Goal: Find specific page/section: Find specific page/section

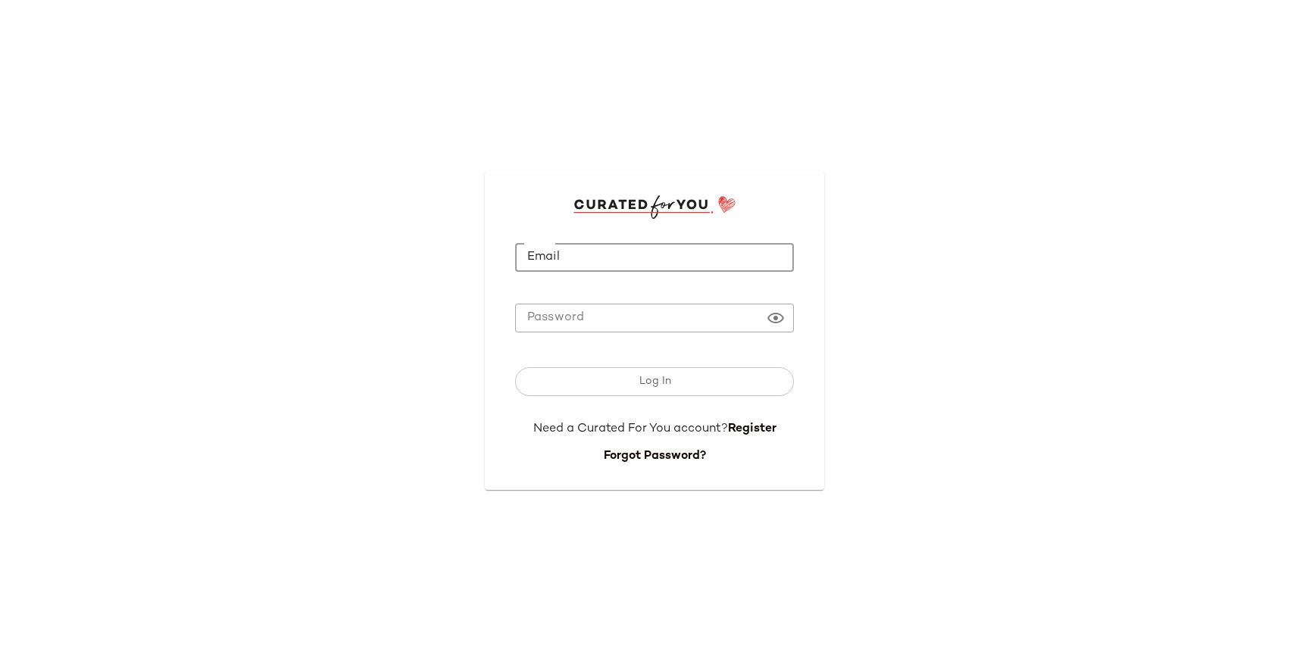
click at [624, 252] on input "Email" at bounding box center [654, 258] width 279 height 30
type input "**********"
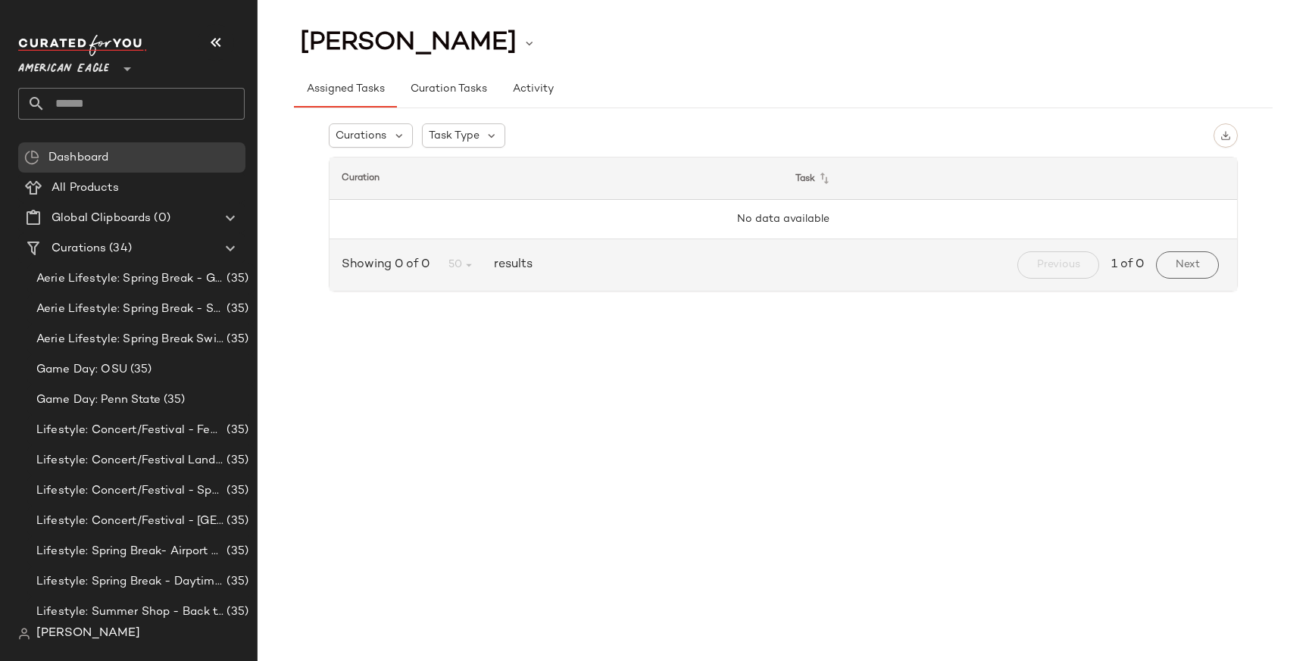
click at [92, 631] on span "[PERSON_NAME]" at bounding box center [88, 634] width 104 height 18
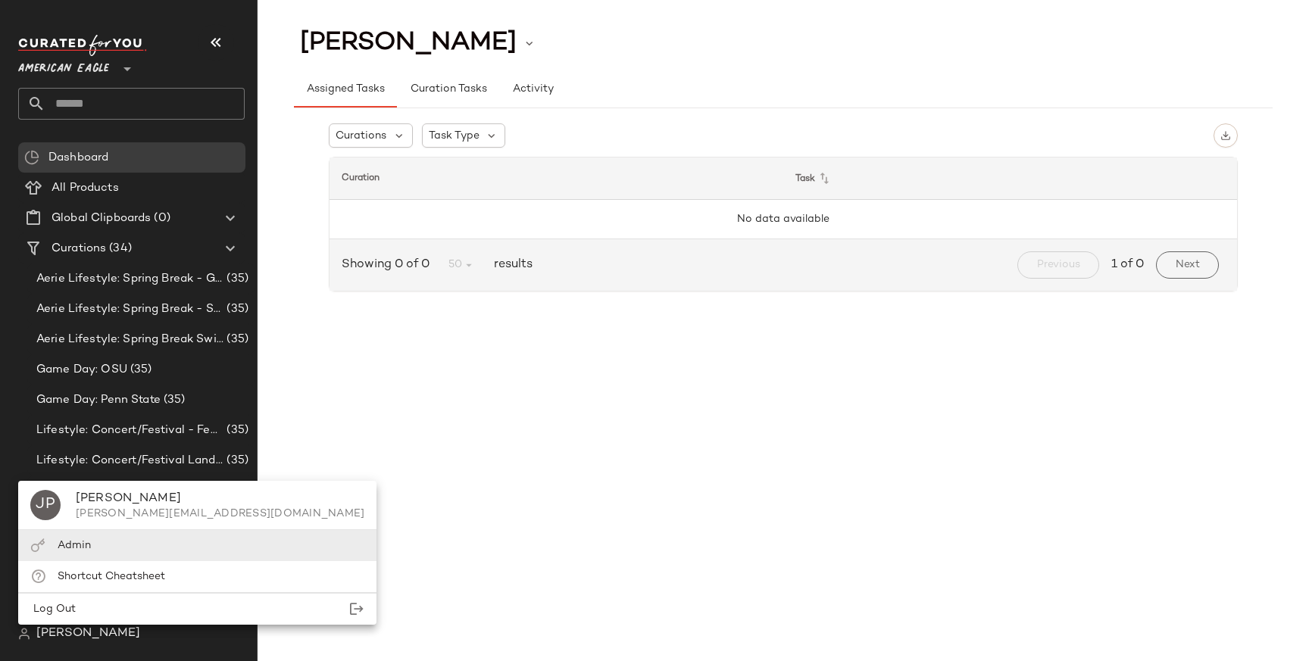
click at [115, 550] on div "Admin" at bounding box center [197, 545] width 358 height 31
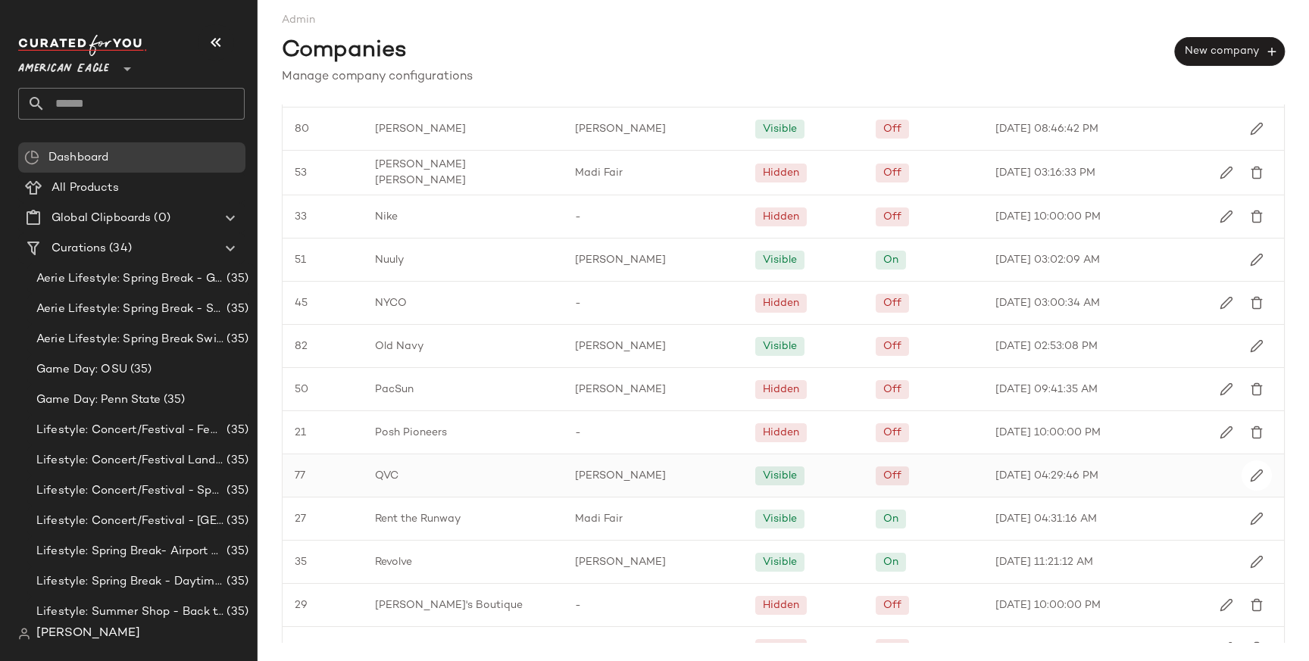
scroll to position [1709, 0]
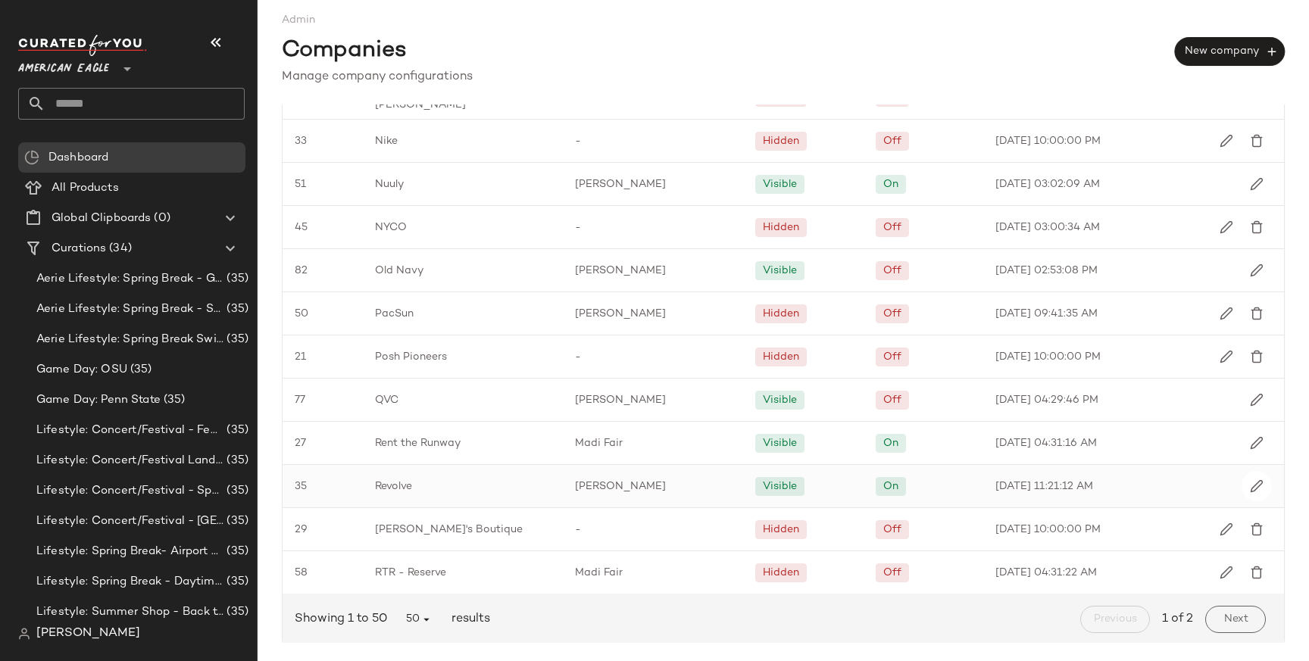
click at [400, 482] on span "Revolve" at bounding box center [393, 487] width 37 height 16
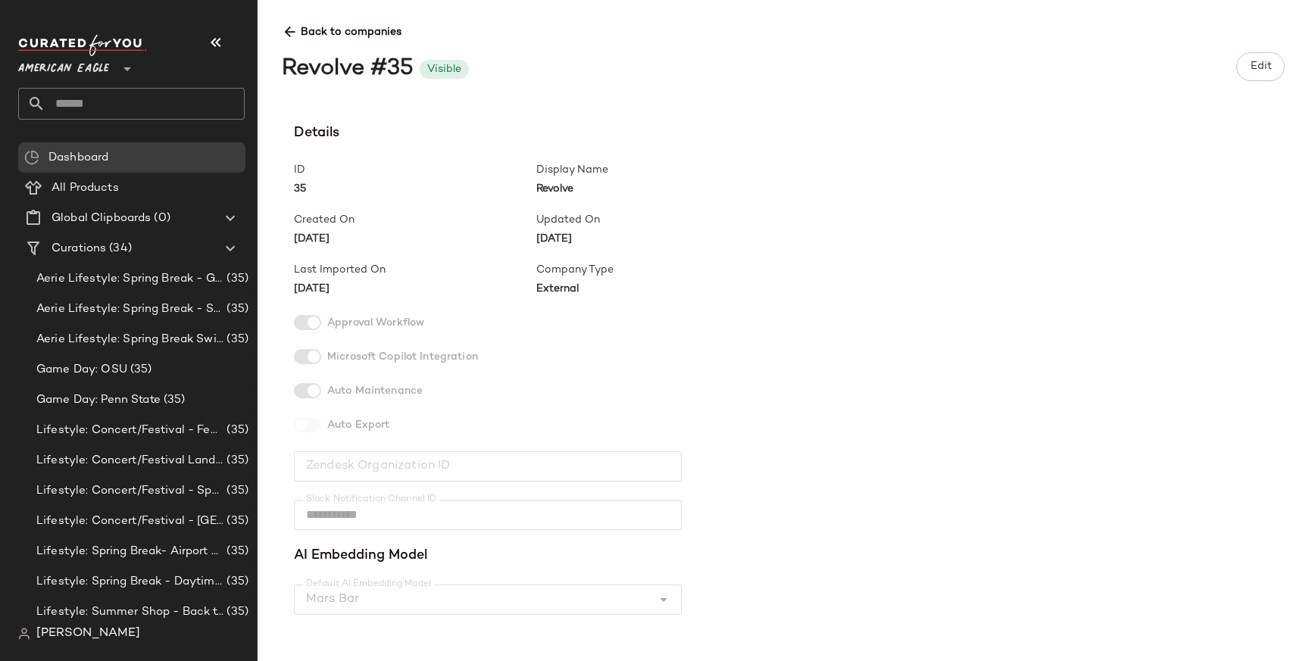
scroll to position [377, 0]
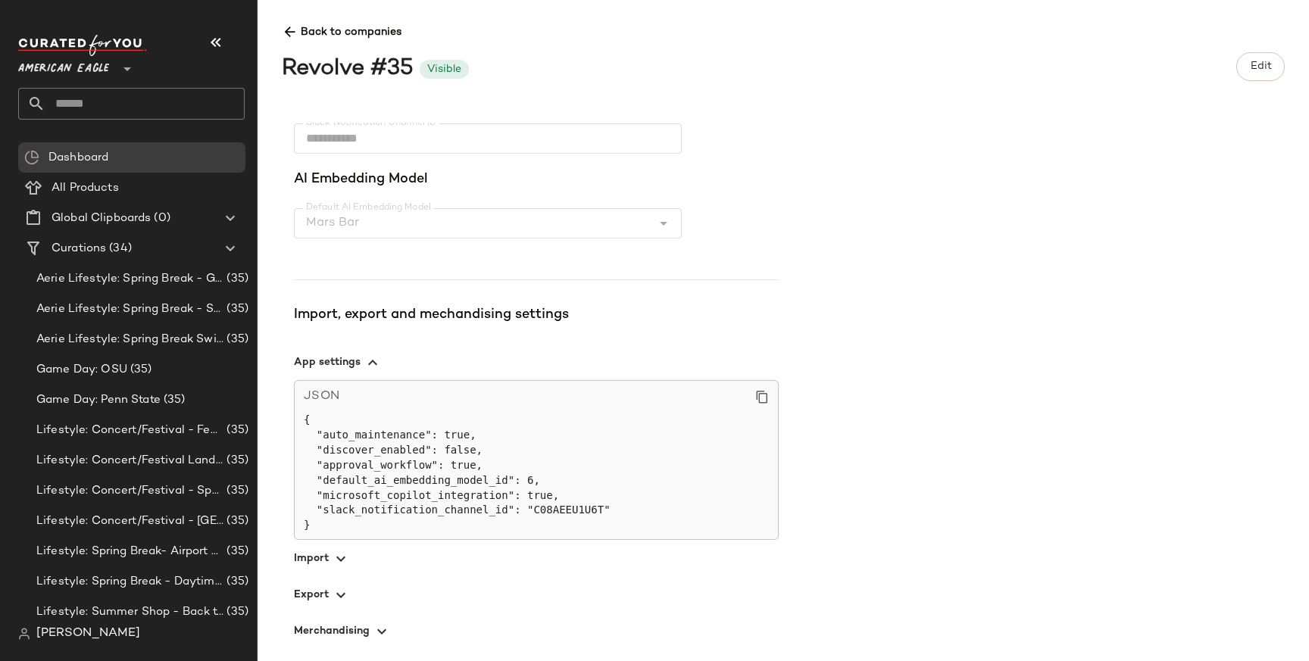
click at [311, 539] on div "JSON { "auto_maintenance": true, "discover_enabled": false, "approval_workflow"…" at bounding box center [536, 460] width 485 height 160
click at [312, 549] on span "button" at bounding box center [536, 558] width 485 height 36
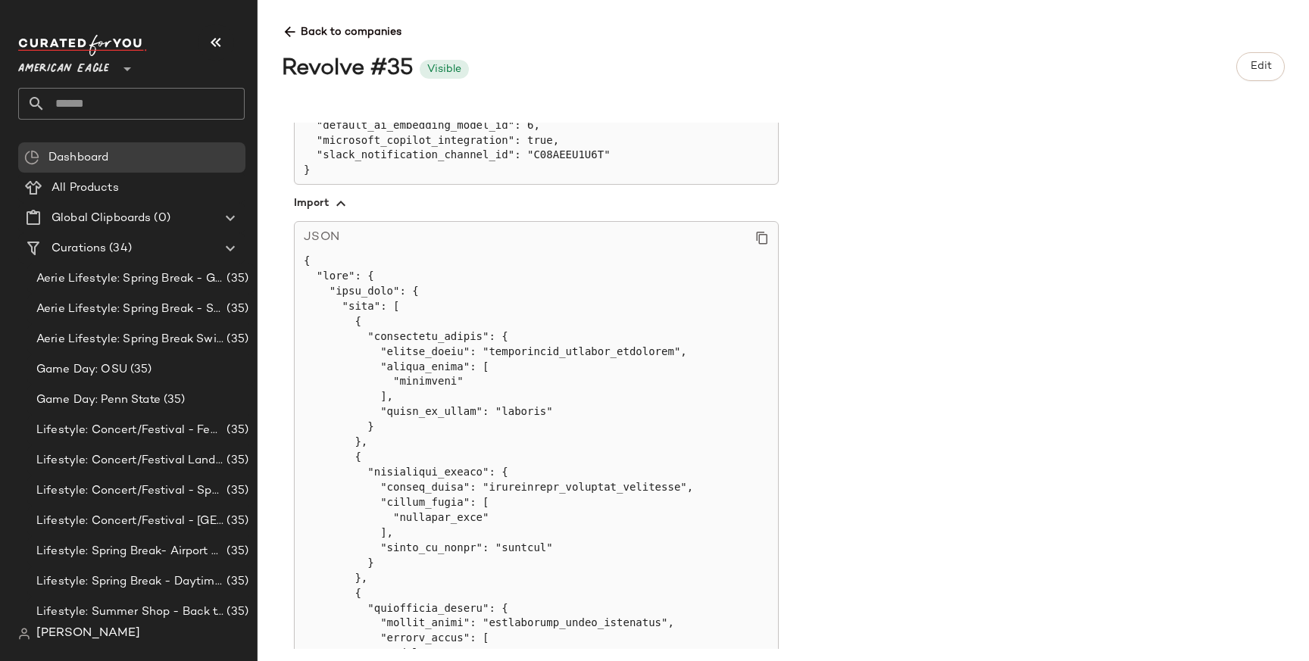
scroll to position [744, 0]
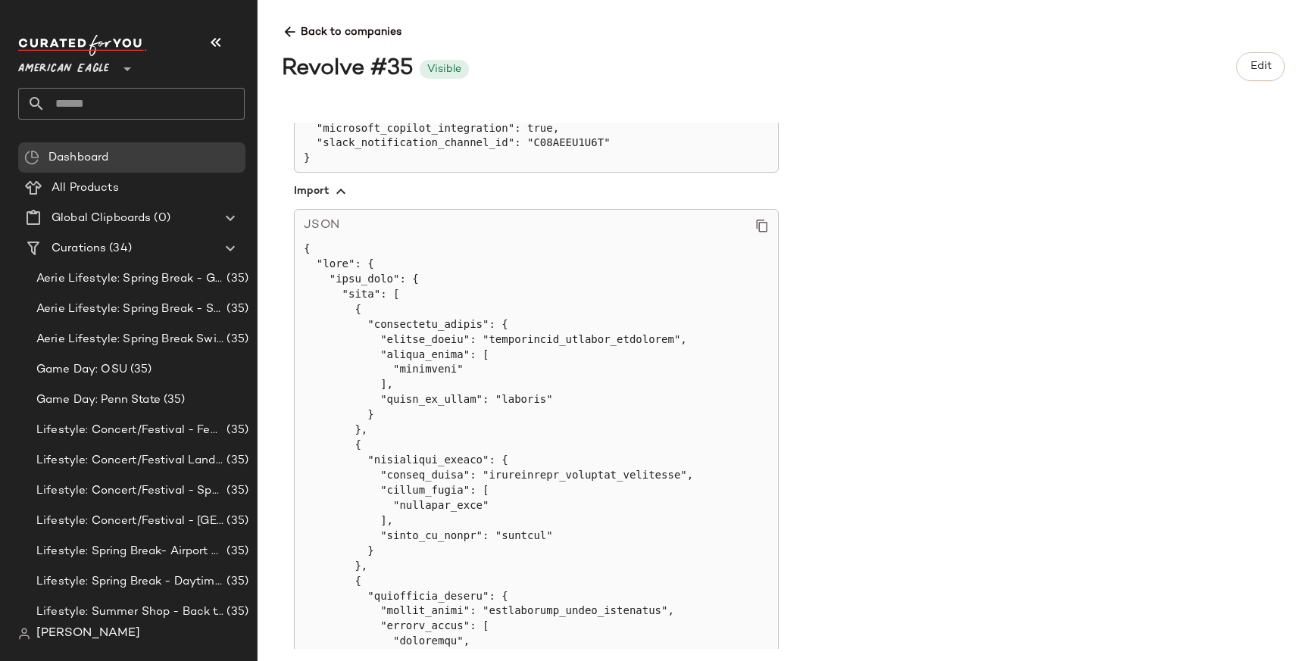
click at [757, 219] on icon at bounding box center [762, 226] width 14 height 14
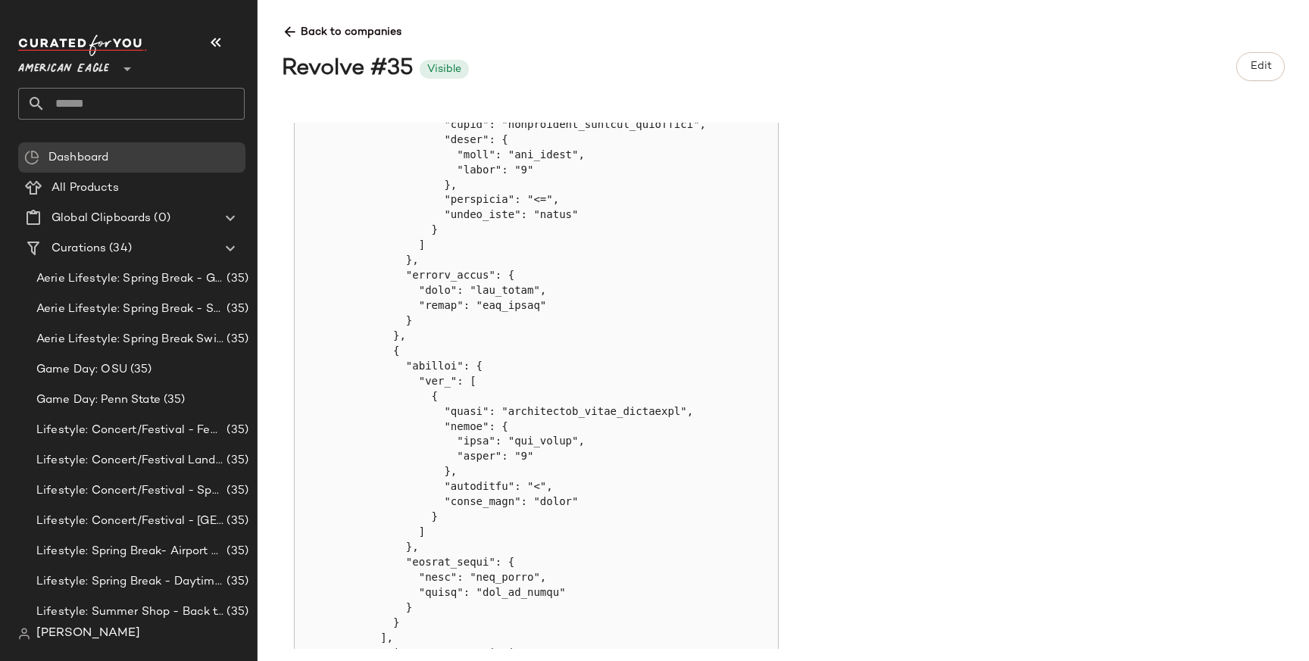
scroll to position [3581, 0]
